Goal: Transaction & Acquisition: Purchase product/service

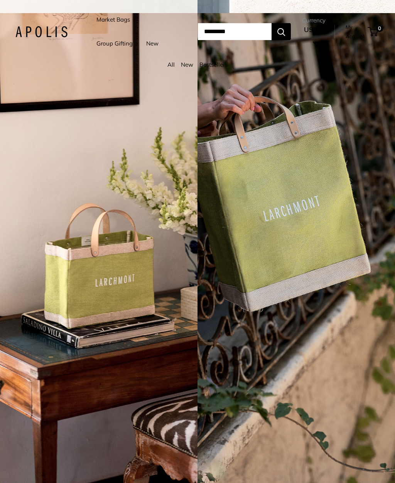
click at [110, 22] on link "Market Bags" at bounding box center [113, 19] width 34 height 11
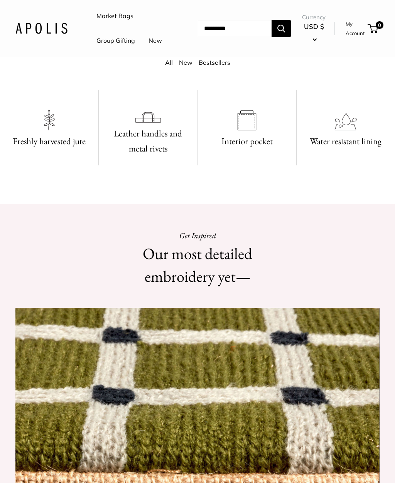
scroll to position [394, 0]
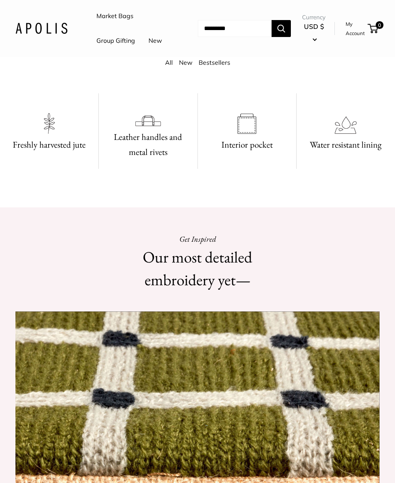
click at [207, 66] on link "Bestsellers" at bounding box center [215, 63] width 32 height 8
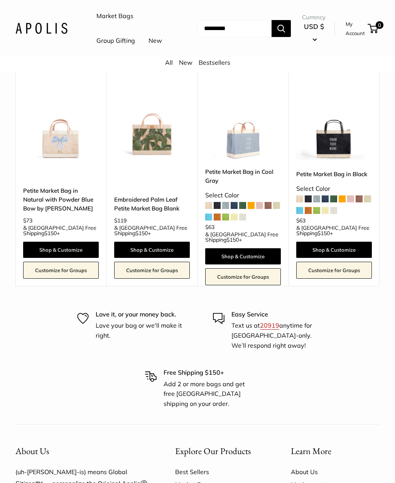
scroll to position [397, 0]
click at [241, 221] on span at bounding box center [242, 217] width 7 height 7
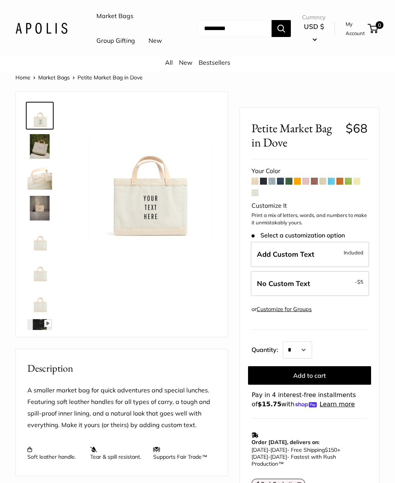
click at [38, 159] on img at bounding box center [39, 146] width 25 height 25
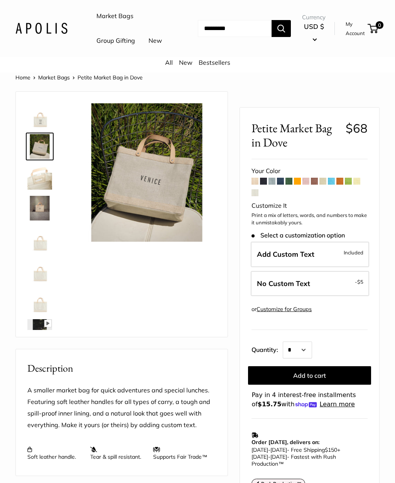
click at [37, 190] on img at bounding box center [39, 177] width 25 height 25
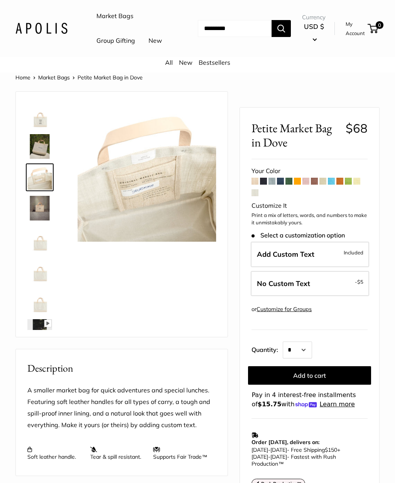
click at [38, 221] on img at bounding box center [39, 208] width 25 height 25
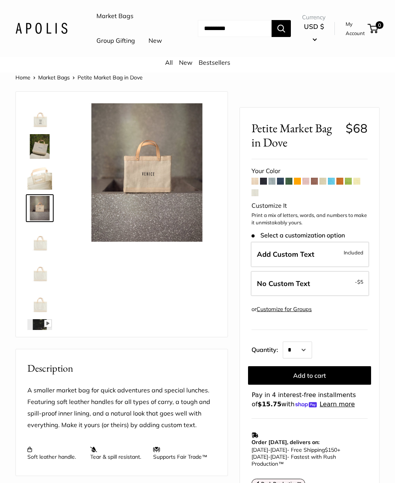
click at [36, 252] on img at bounding box center [39, 239] width 25 height 25
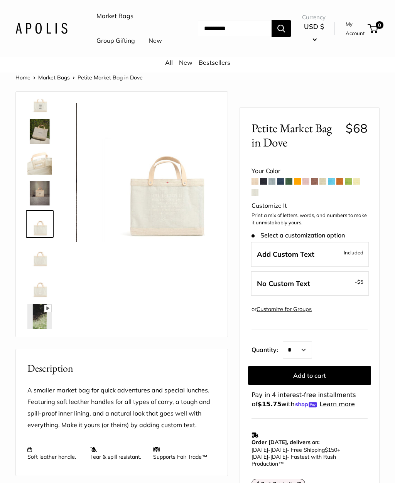
scroll to position [19, 0]
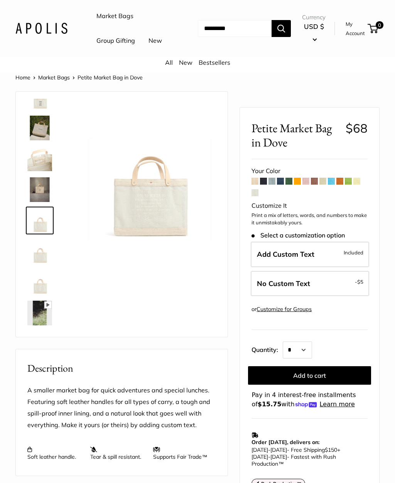
click at [37, 264] on img at bounding box center [39, 251] width 25 height 25
click at [37, 295] on img at bounding box center [39, 282] width 25 height 25
click at [39, 326] on img at bounding box center [39, 313] width 25 height 25
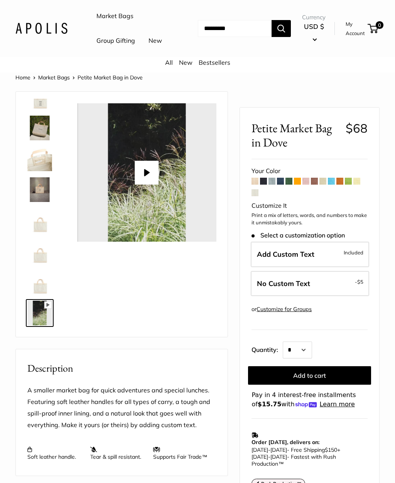
click at [147, 185] on button "Play" at bounding box center [147, 173] width 24 height 24
type input "*"
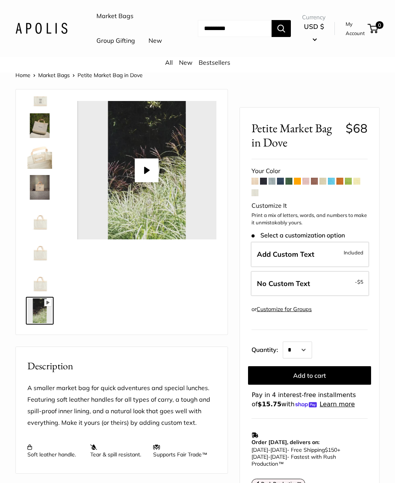
scroll to position [0, 0]
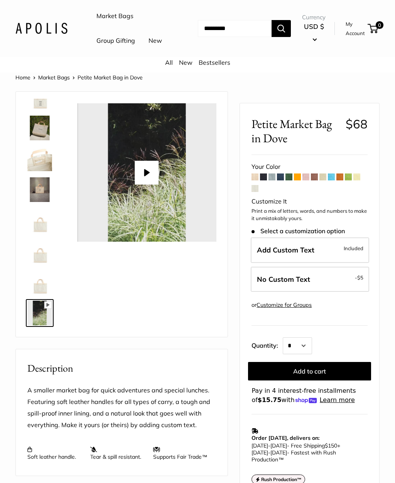
click at [339, 263] on label "Add Custom Text Included" at bounding box center [310, 250] width 118 height 25
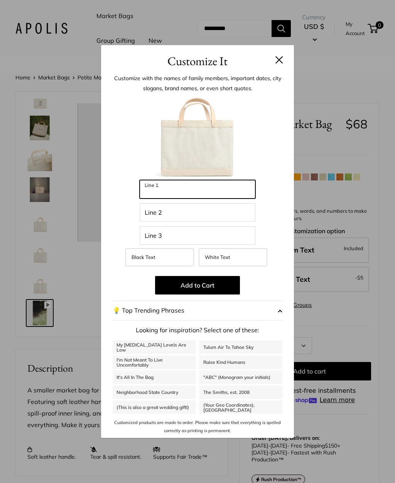
click at [177, 192] on input "Line 1" at bounding box center [198, 189] width 116 height 19
type input "********"
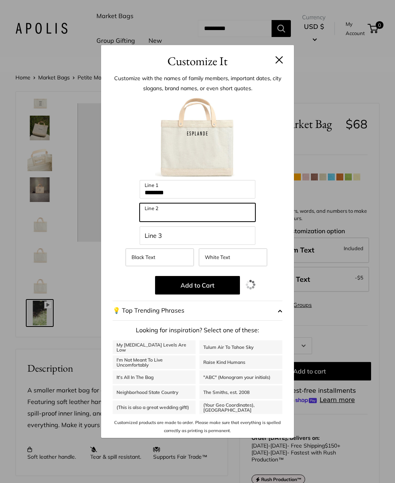
click at [168, 217] on input "Line 2" at bounding box center [198, 212] width 116 height 19
type input "******"
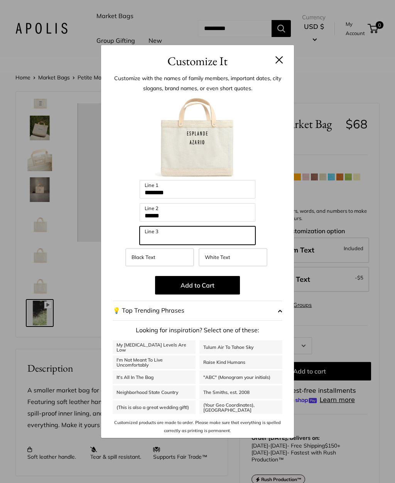
click at [165, 239] on input "Line 3" at bounding box center [198, 235] width 116 height 19
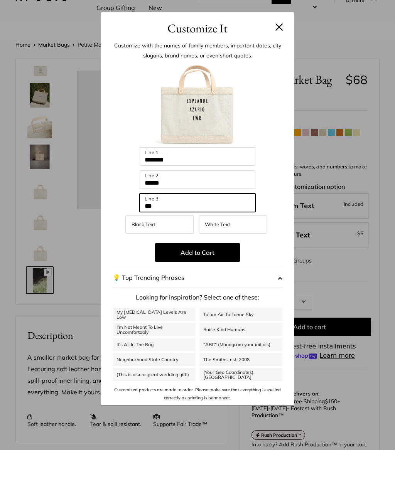
type input "***"
click at [274, 301] on button "💡 Top Trending Phrases" at bounding box center [198, 311] width 170 height 20
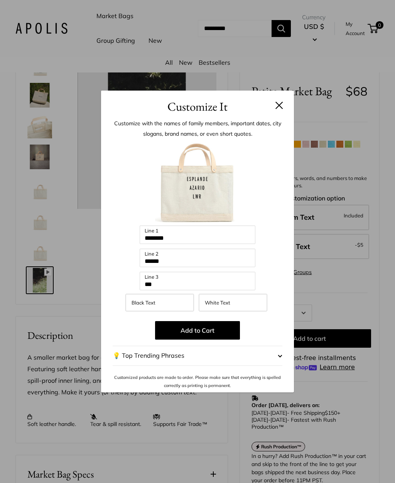
click at [208, 366] on button "💡 Top Trending Phrases" at bounding box center [198, 356] width 170 height 20
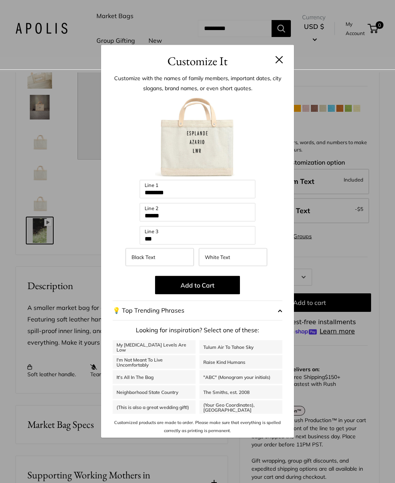
scroll to position [84, 0]
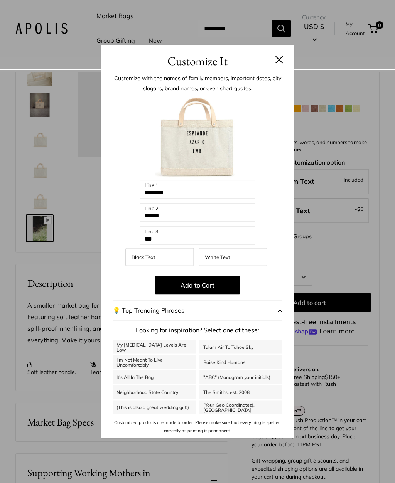
click at [364, 263] on div "Customize It Customize with the names of family members, important dates, city …" at bounding box center [197, 241] width 395 height 483
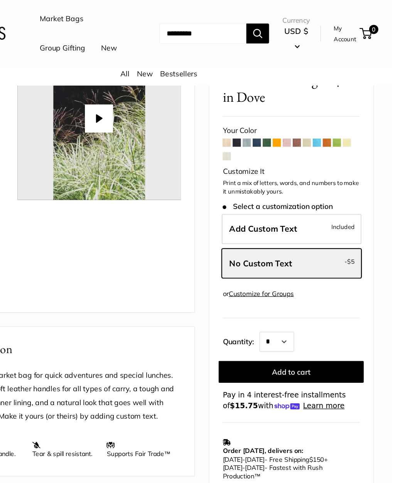
scroll to position [72, 0]
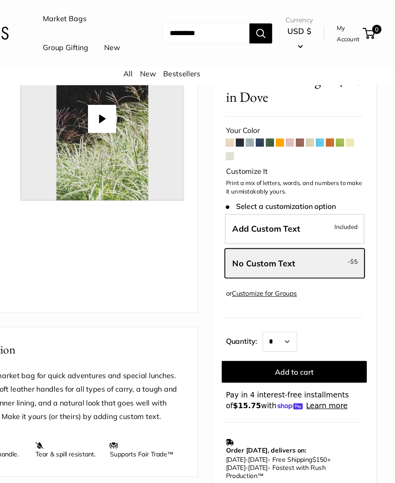
click at [328, 120] on span at bounding box center [331, 121] width 7 height 7
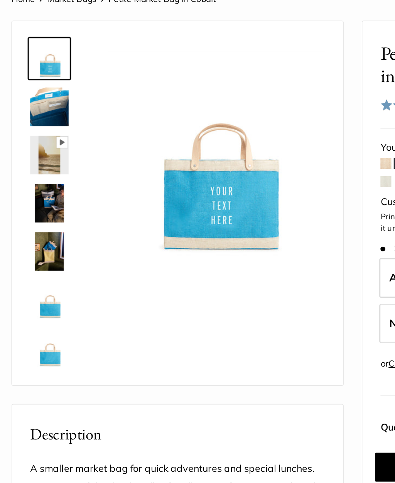
click at [34, 134] on img at bounding box center [39, 146] width 25 height 25
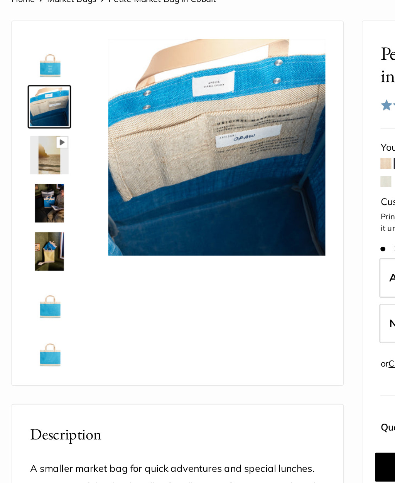
click at [31, 196] on img at bounding box center [39, 208] width 25 height 25
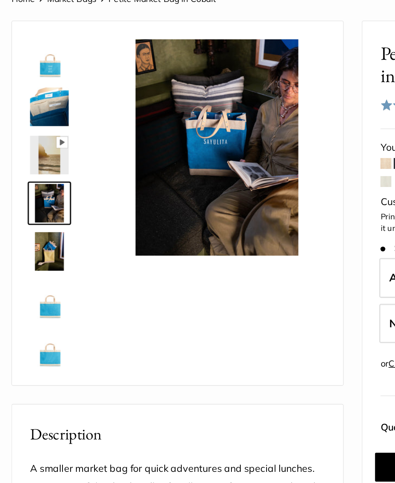
click at [34, 227] on img at bounding box center [39, 239] width 25 height 25
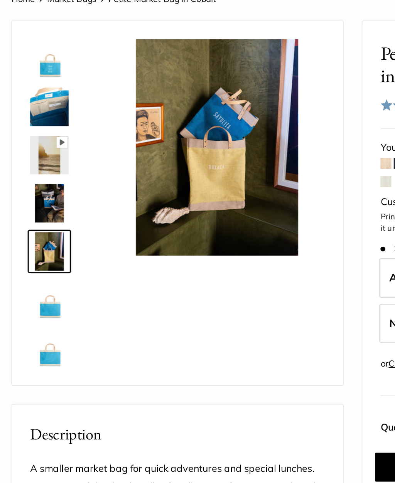
click at [32, 258] on img at bounding box center [39, 270] width 25 height 25
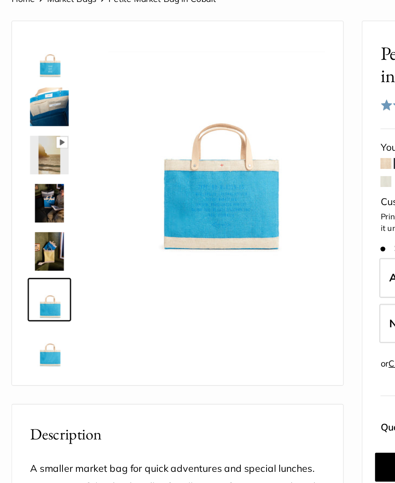
click at [32, 289] on img at bounding box center [39, 301] width 25 height 25
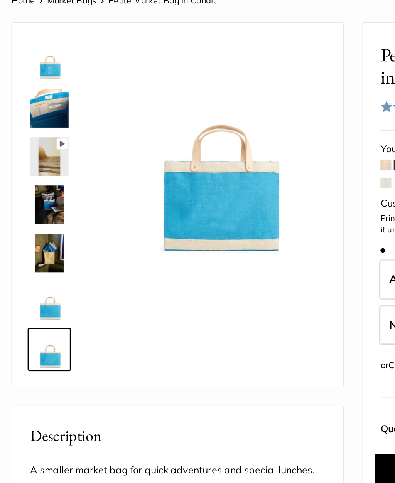
click at [29, 103] on img at bounding box center [39, 115] width 25 height 25
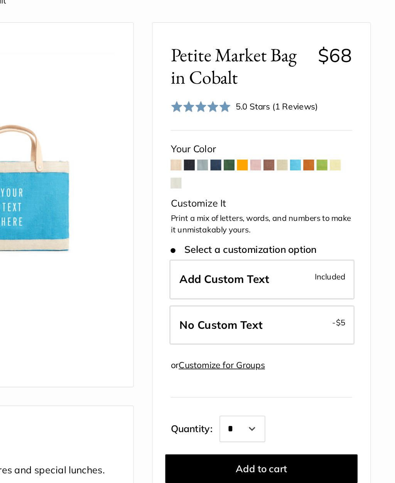
click at [311, 179] on span at bounding box center [314, 182] width 7 height 7
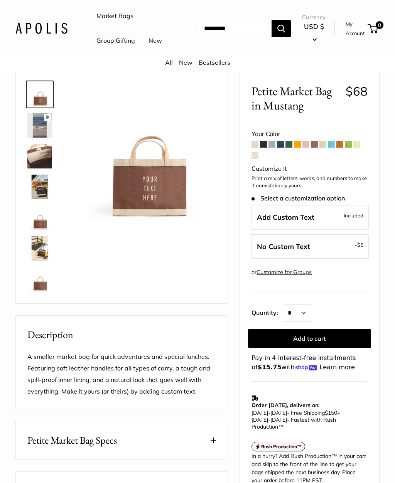
click at [257, 148] on span at bounding box center [255, 144] width 7 height 7
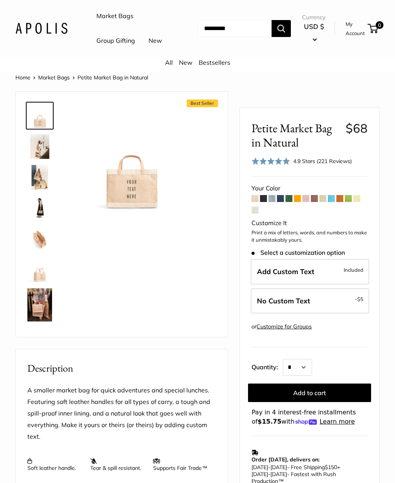
click at [357, 202] on span at bounding box center [356, 198] width 7 height 7
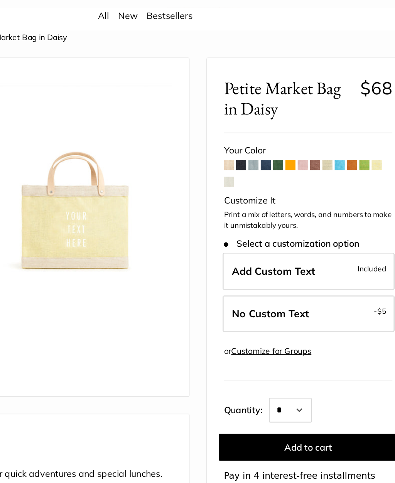
click at [319, 162] on span at bounding box center [322, 165] width 7 height 7
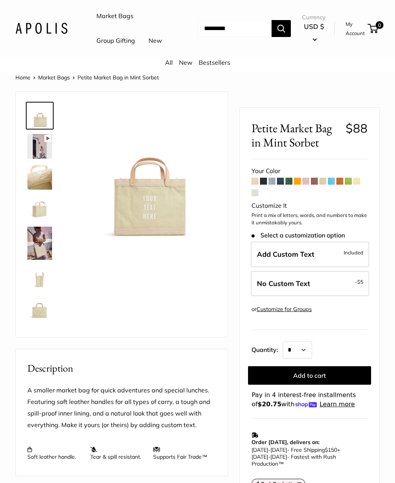
click at [279, 185] on span at bounding box center [280, 181] width 7 height 7
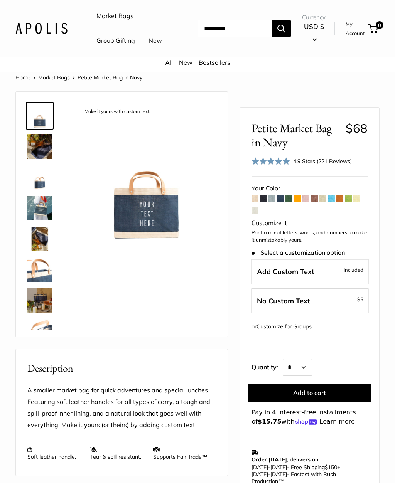
click at [266, 202] on span at bounding box center [263, 198] width 7 height 7
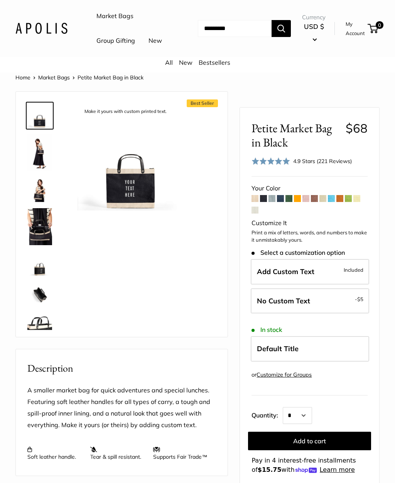
click at [40, 171] on img at bounding box center [39, 152] width 25 height 37
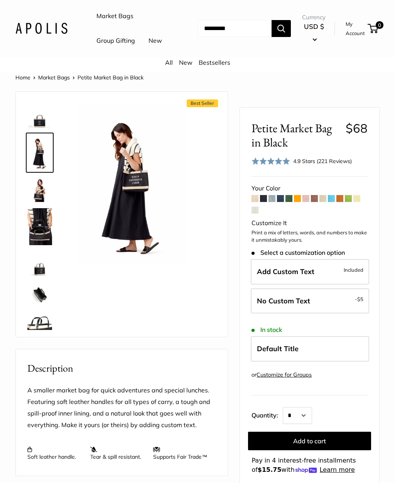
click at [41, 202] on img at bounding box center [39, 189] width 25 height 25
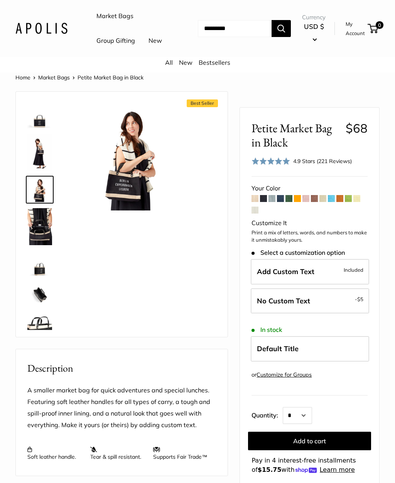
click at [39, 245] on img at bounding box center [39, 226] width 25 height 37
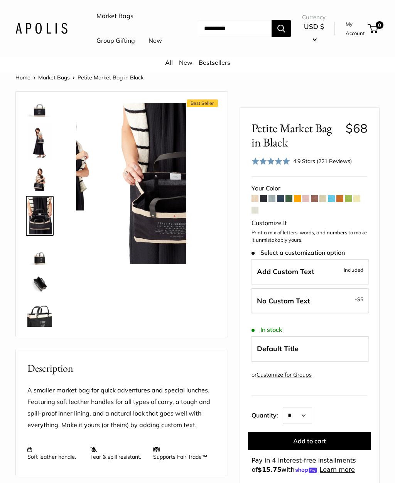
scroll to position [12, 0]
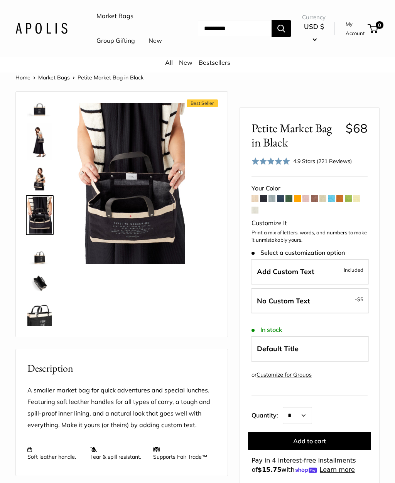
click at [39, 265] on img at bounding box center [39, 252] width 25 height 25
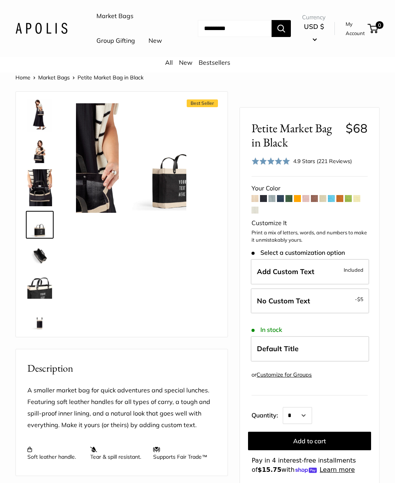
scroll to position [49, 0]
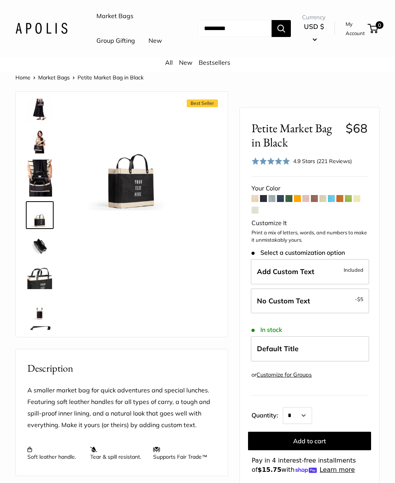
click at [41, 258] on img at bounding box center [39, 246] width 25 height 25
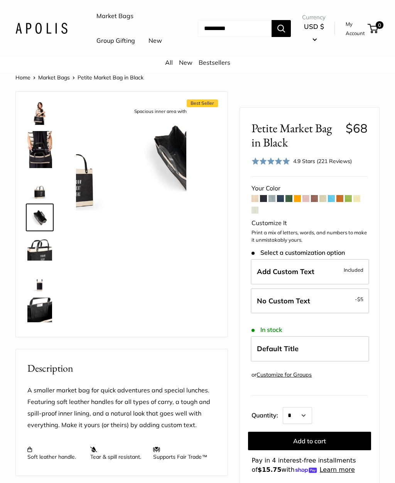
scroll to position [79, 0]
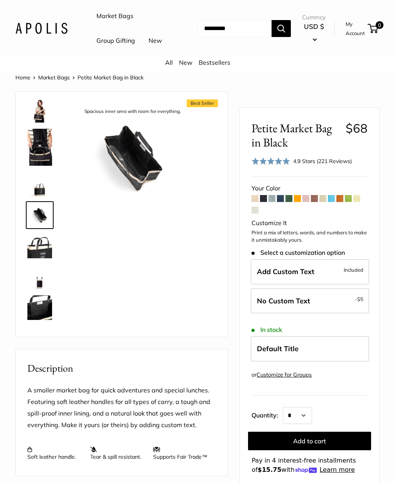
click at [257, 202] on span at bounding box center [255, 198] width 7 height 7
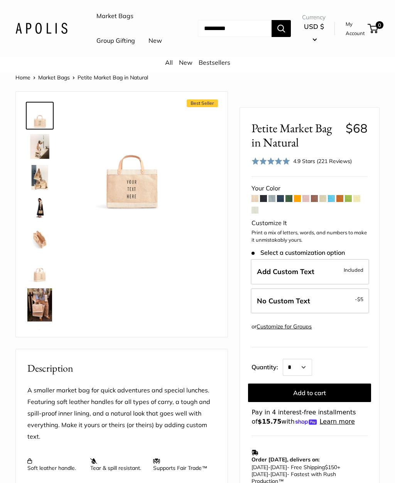
click at [40, 159] on img at bounding box center [39, 146] width 25 height 25
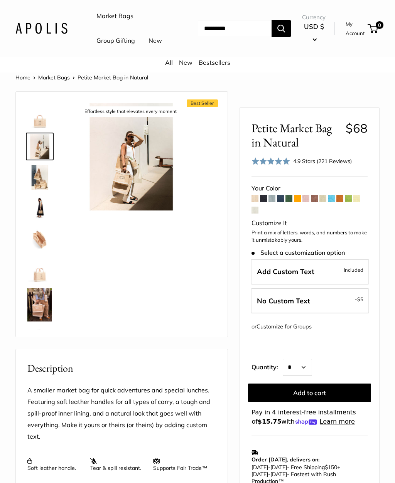
click at [38, 190] on img at bounding box center [39, 177] width 25 height 25
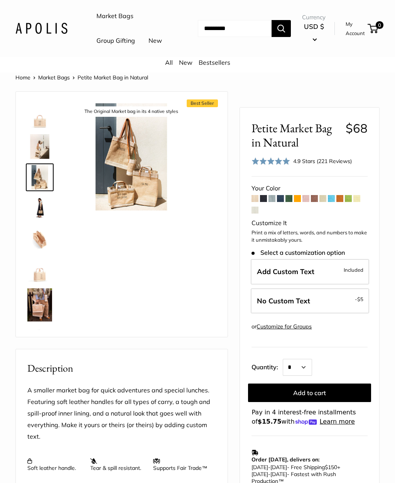
click at [39, 221] on img at bounding box center [39, 208] width 25 height 25
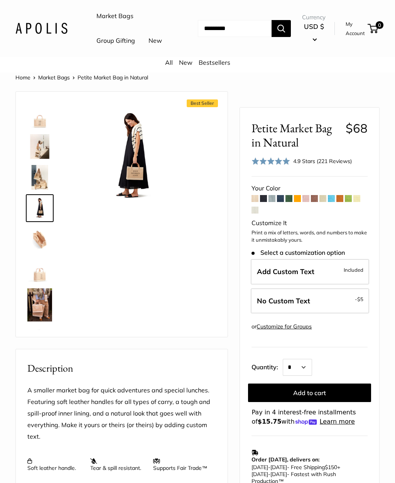
click at [41, 252] on img at bounding box center [39, 239] width 25 height 25
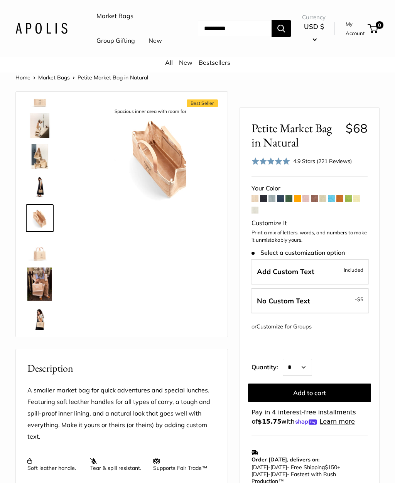
scroll to position [24, 0]
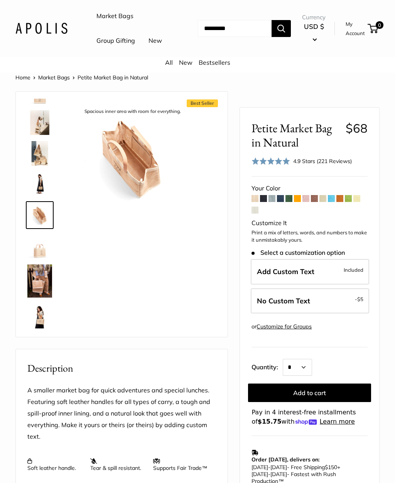
click at [329, 275] on label "Add Custom Text Included" at bounding box center [310, 271] width 118 height 25
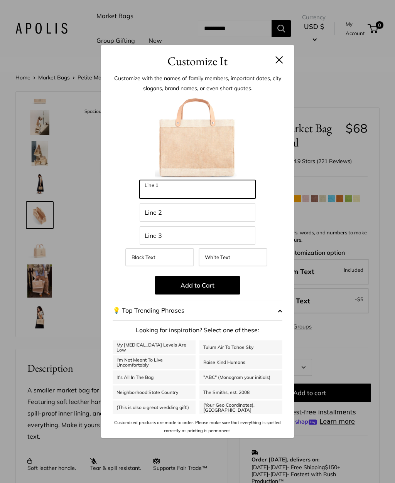
click at [181, 198] on input "Line 1" at bounding box center [198, 189] width 116 height 19
type input "***"
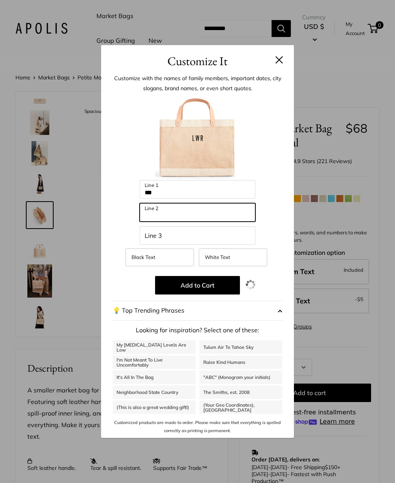
click at [174, 222] on input "Line 2" at bounding box center [198, 212] width 116 height 19
type input "********"
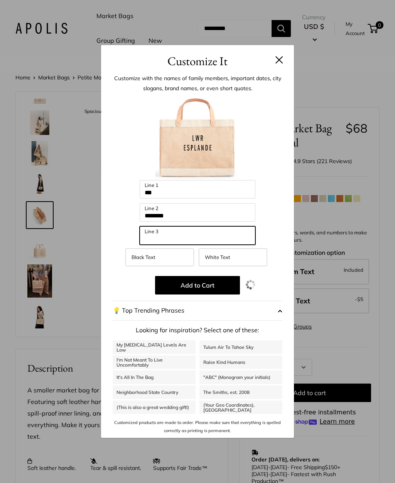
click at [159, 238] on input "Line 3" at bounding box center [198, 235] width 116 height 19
type input "*"
type input "******"
click at [238, 260] on label "White Text" at bounding box center [233, 257] width 69 height 18
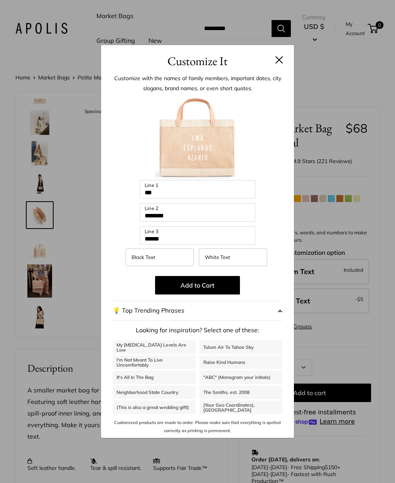
click at [155, 260] on span "Black Text" at bounding box center [144, 257] width 24 height 6
click at [198, 289] on button "Add to Cart" at bounding box center [197, 285] width 85 height 19
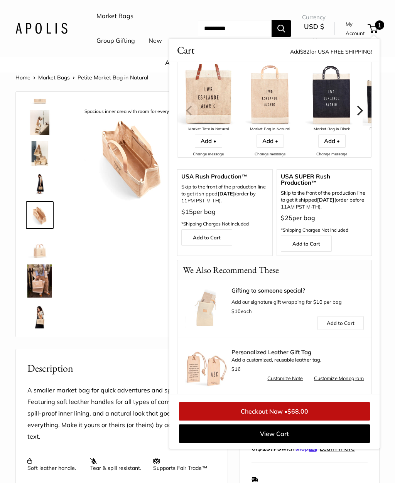
scroll to position [96, 0]
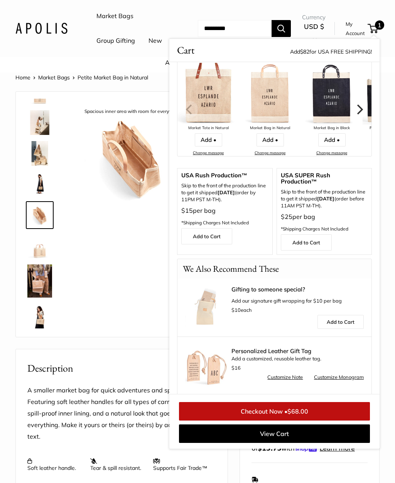
click at [272, 421] on link "Checkout Now • $68.00" at bounding box center [274, 411] width 191 height 19
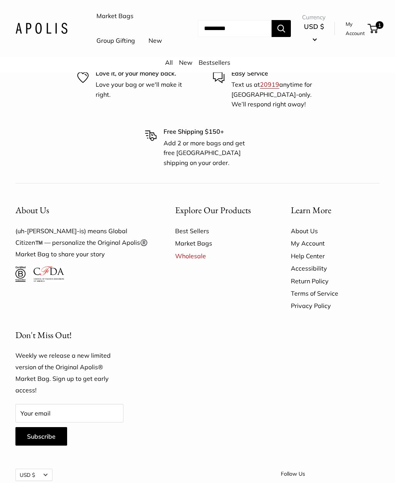
scroll to position [1330, 0]
click at [309, 237] on link "About Us" at bounding box center [335, 231] width 89 height 12
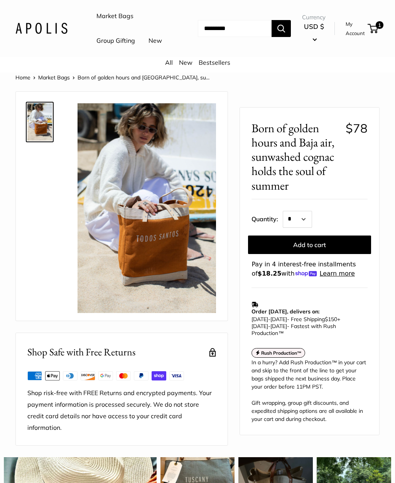
scroll to position [1356, 0]
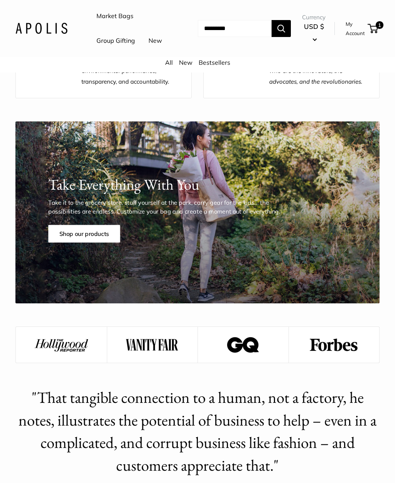
scroll to position [690, 0]
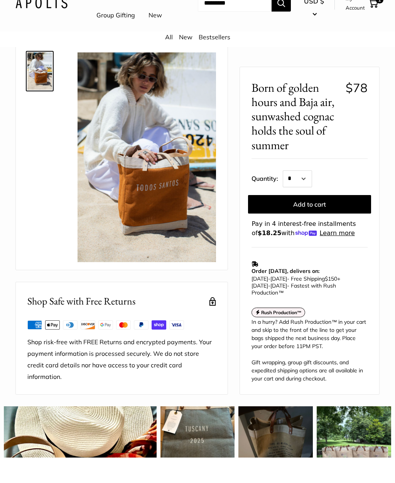
scroll to position [25, 0]
